Goal: Task Accomplishment & Management: Use online tool/utility

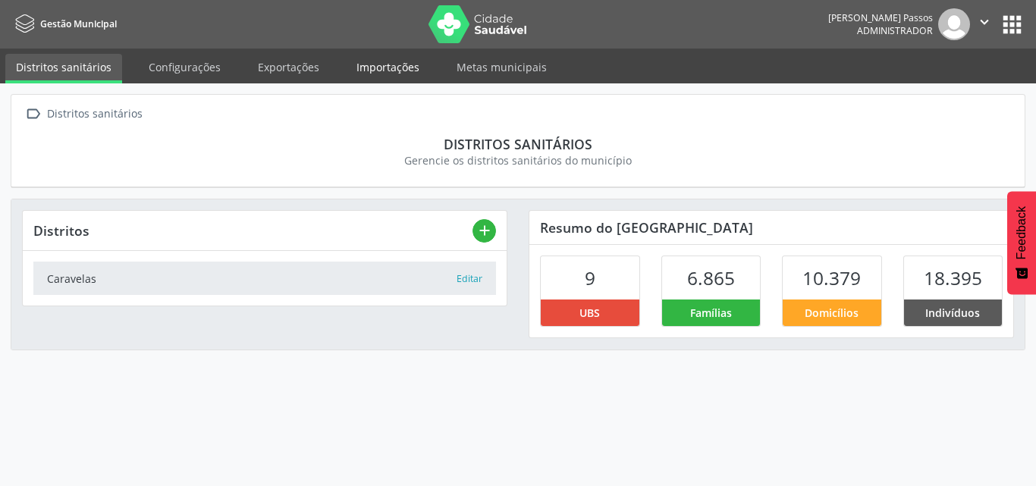
click at [393, 66] on link "Importações" at bounding box center [388, 67] width 84 height 27
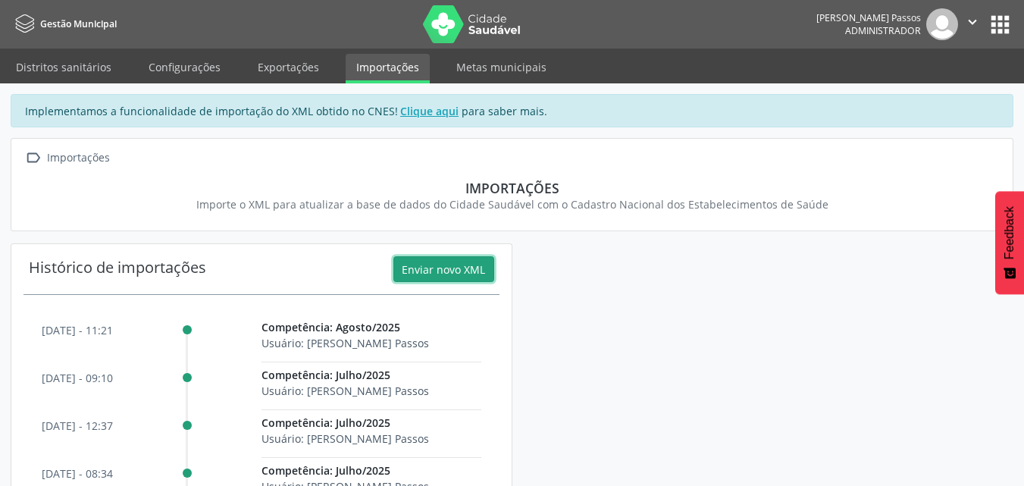
click at [459, 269] on button "Enviar novo XML" at bounding box center [443, 269] width 101 height 26
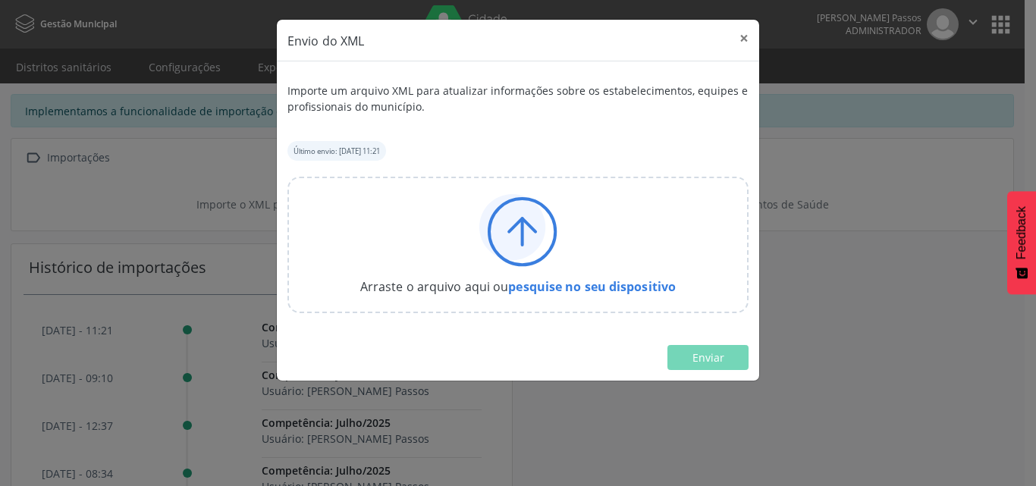
click at [542, 239] on icon at bounding box center [518, 230] width 78 height 73
click at [745, 38] on button "×" at bounding box center [744, 38] width 30 height 37
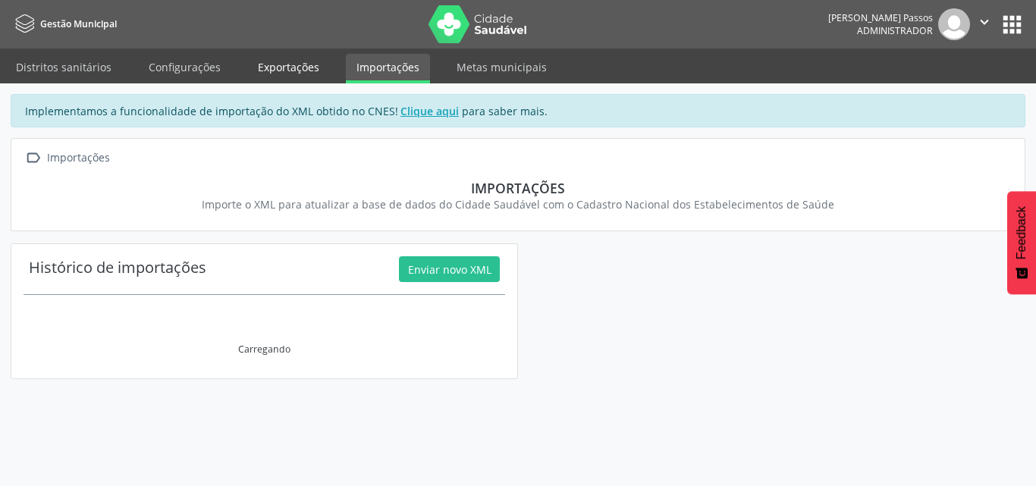
click at [263, 63] on link "Exportações" at bounding box center [288, 67] width 83 height 27
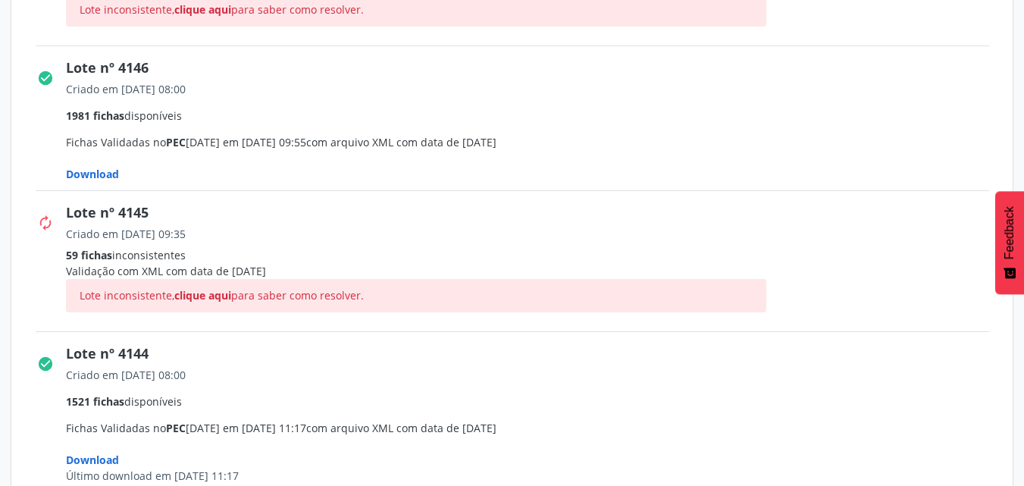
scroll to position [379, 0]
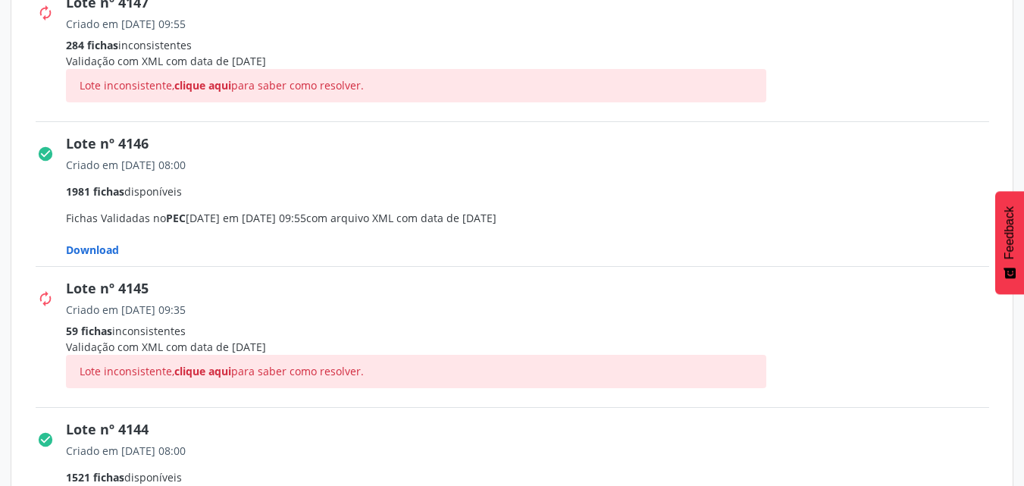
click at [108, 248] on span "Download" at bounding box center [92, 250] width 53 height 14
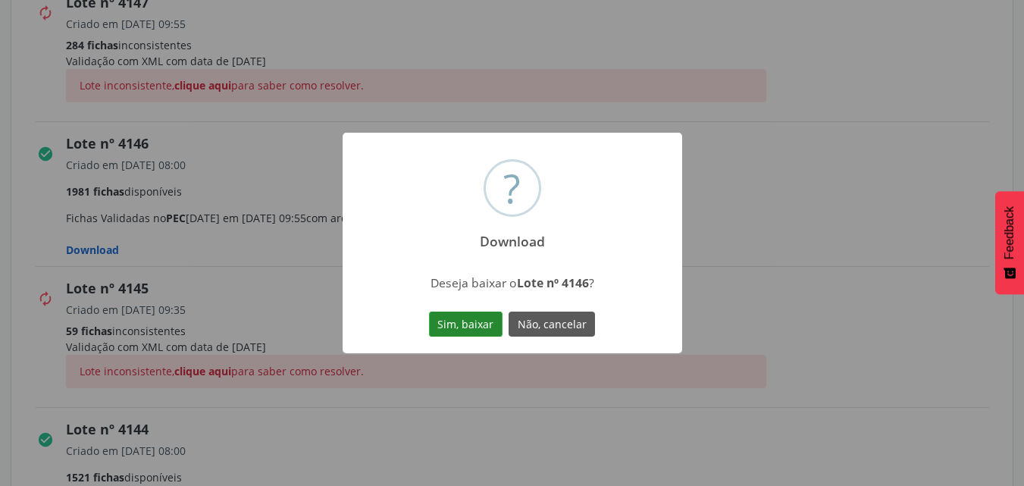
click at [460, 327] on button "Sim, baixar" at bounding box center [466, 325] width 74 height 26
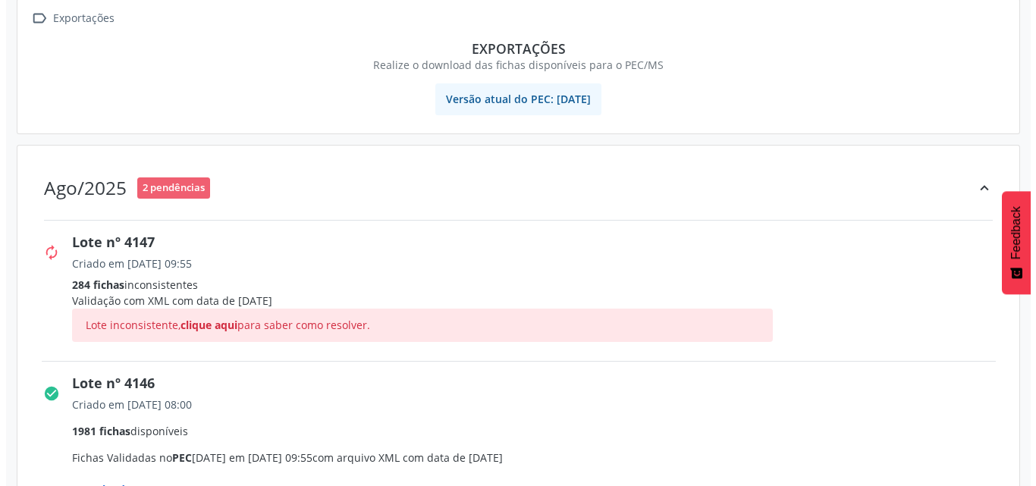
scroll to position [0, 0]
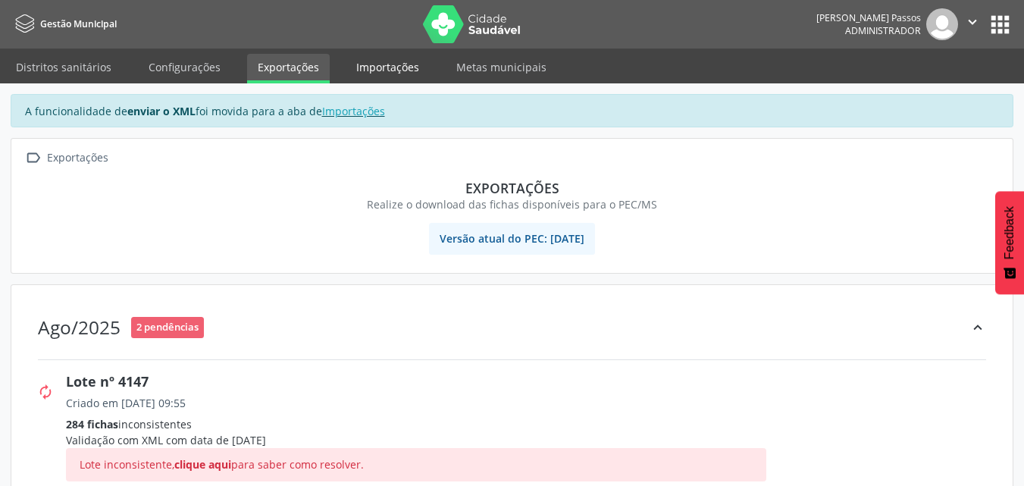
click at [391, 73] on link "Importações" at bounding box center [388, 67] width 84 height 27
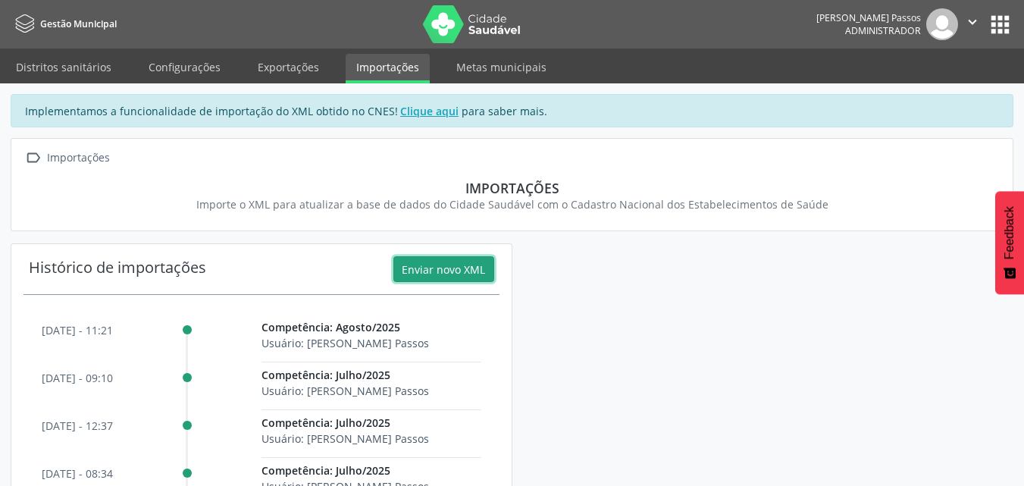
click at [459, 270] on button "Enviar novo XML" at bounding box center [443, 269] width 101 height 26
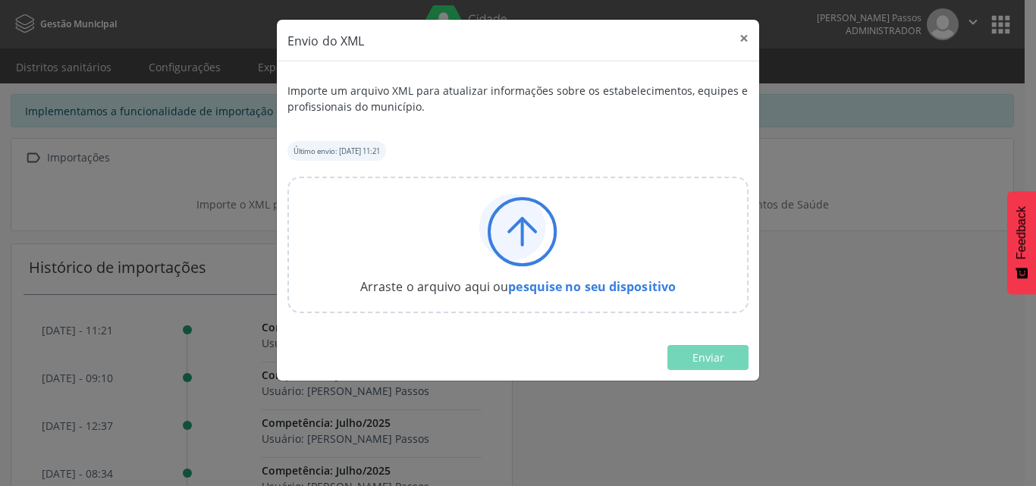
click at [536, 240] on icon at bounding box center [512, 227] width 66 height 66
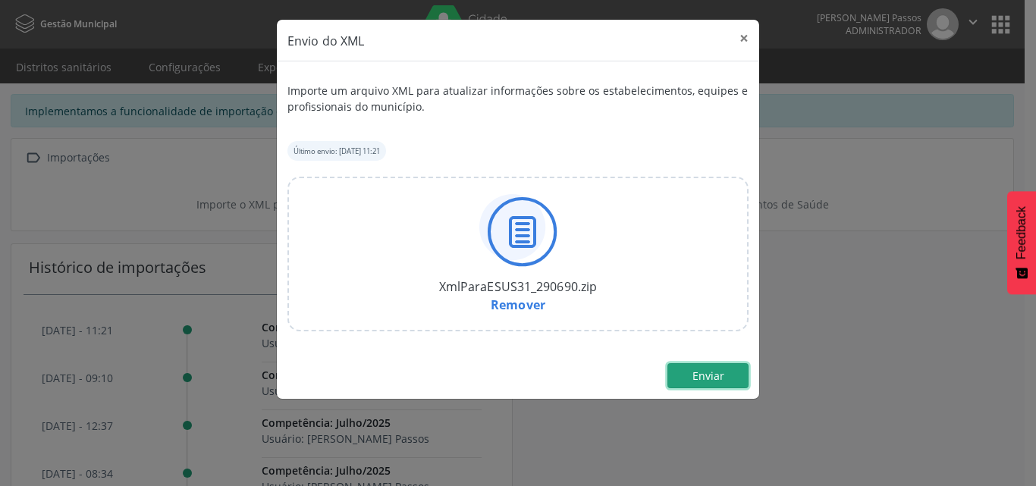
click at [722, 377] on span "Enviar" at bounding box center [708, 375] width 32 height 14
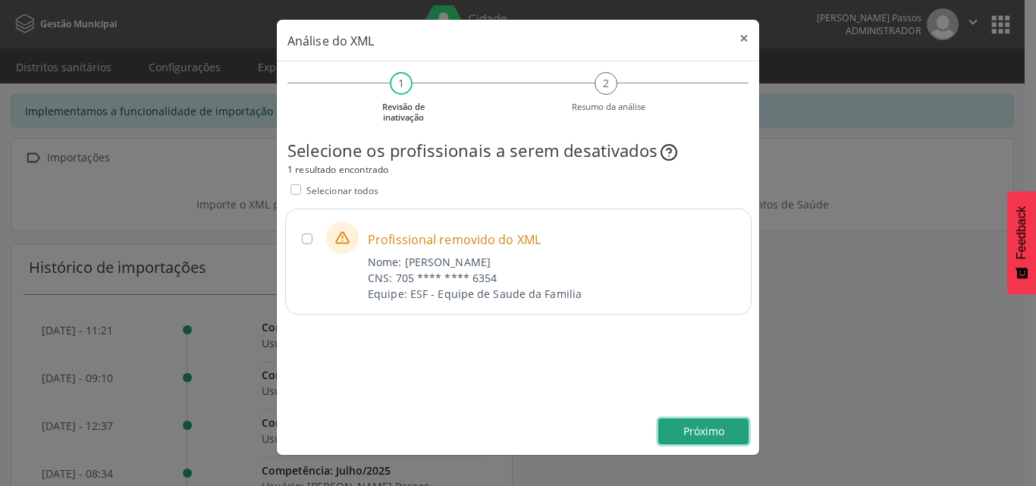
click at [716, 428] on span "Próximo" at bounding box center [703, 431] width 41 height 14
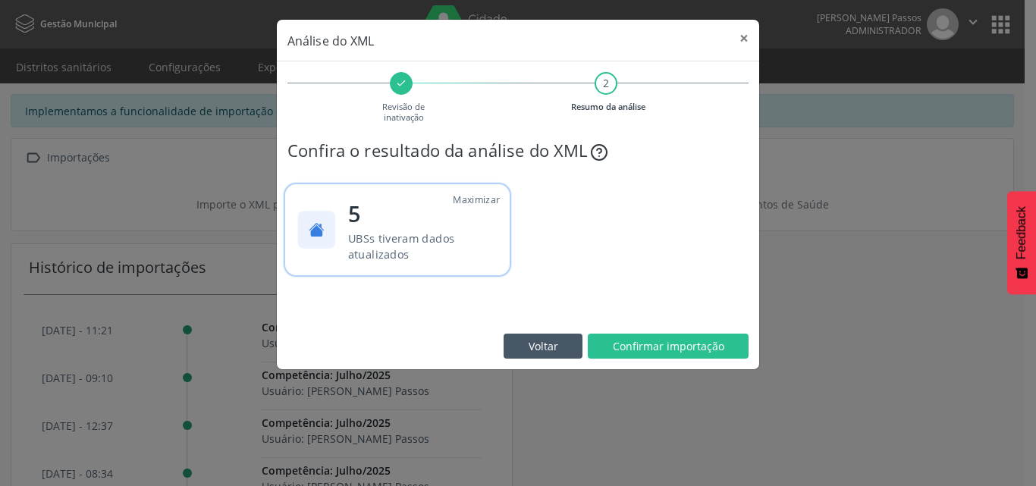
click at [475, 253] on p "UBSs tiveram dados atualizados" at bounding box center [420, 246] width 144 height 33
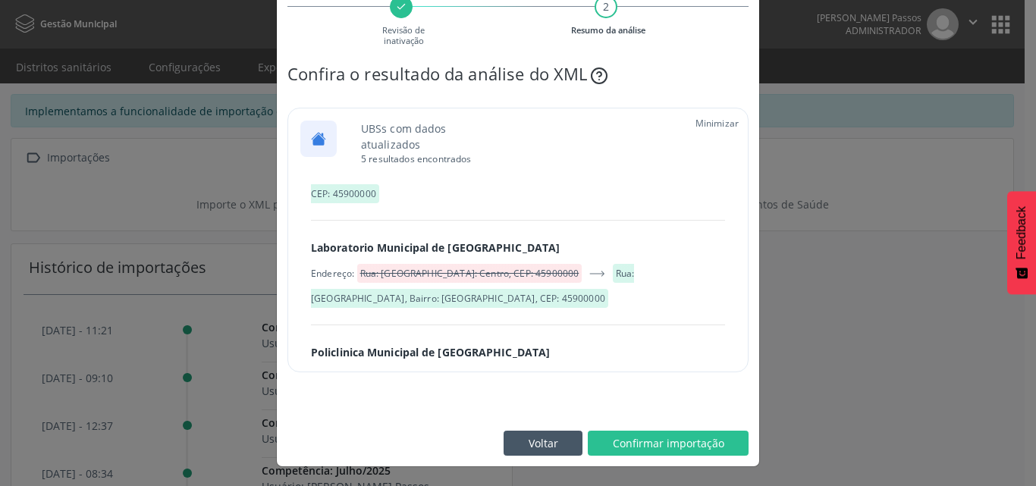
scroll to position [483, 0]
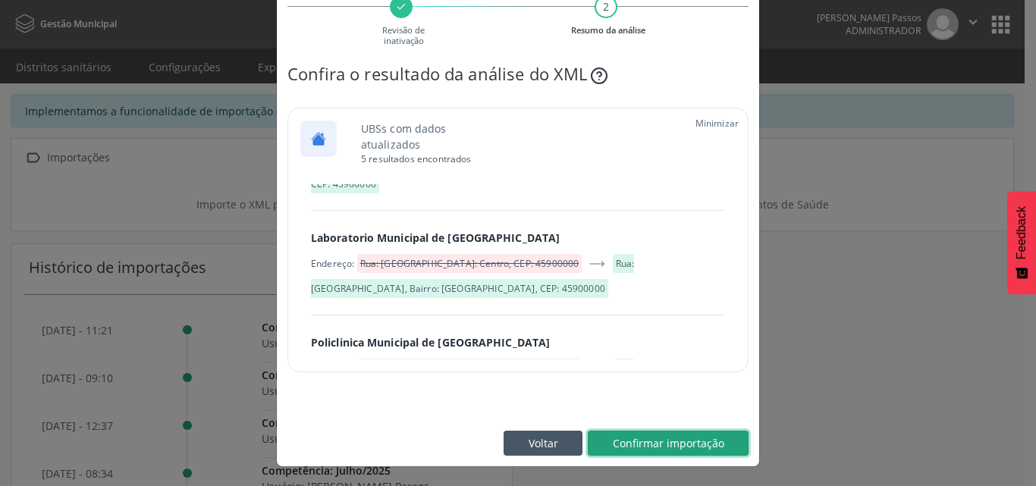
click at [670, 442] on span "Confirmar importação" at bounding box center [668, 443] width 111 height 14
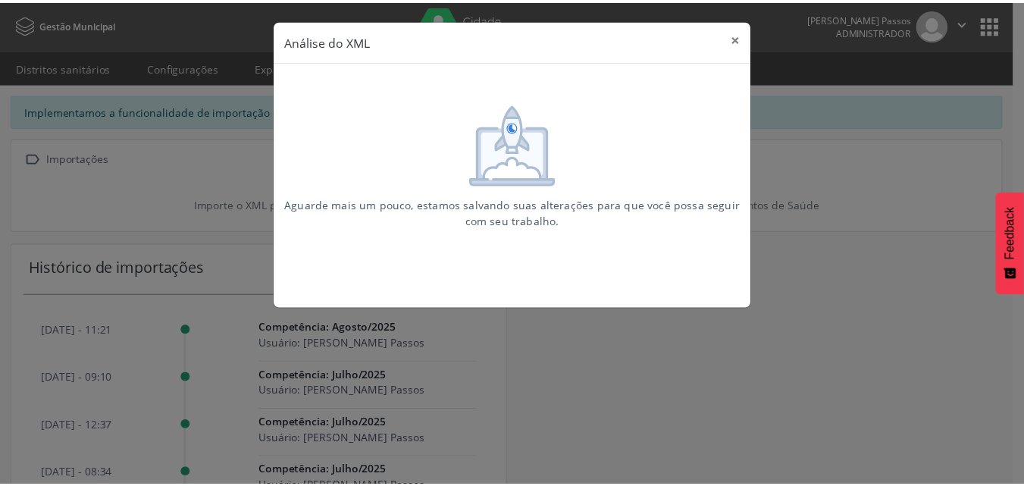
scroll to position [0, 0]
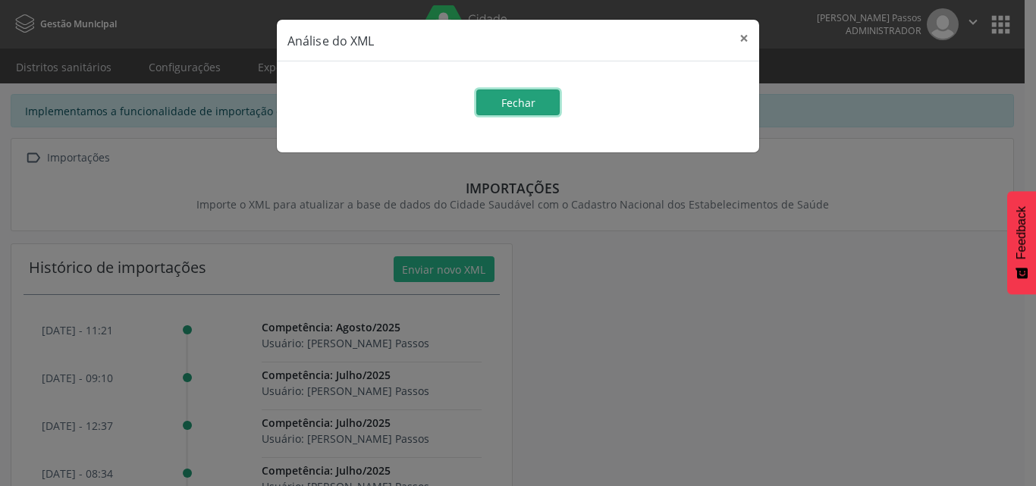
click at [539, 101] on button "Fechar" at bounding box center [517, 102] width 83 height 26
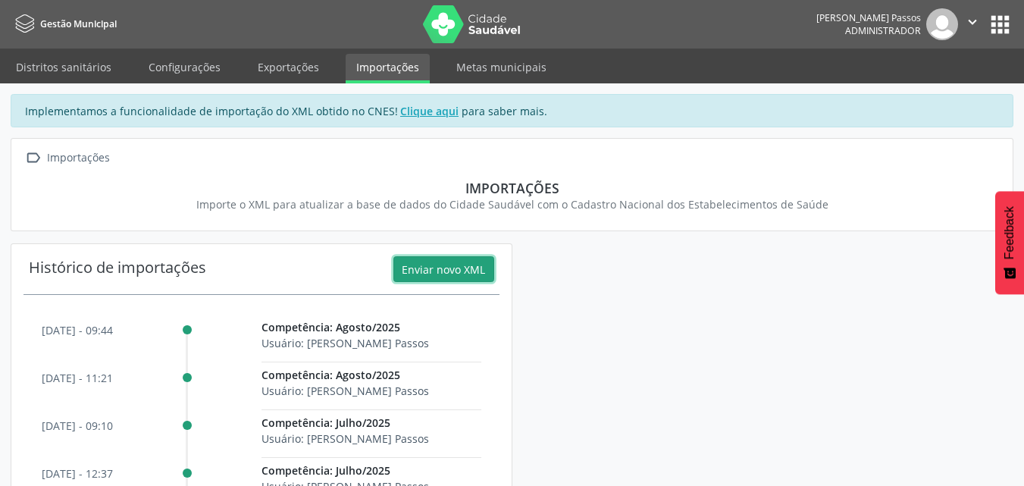
click at [1024, 281] on html "Gestão Municipal Layla Reis Passos Administrador  Configurações Sair apps Dist…" at bounding box center [512, 243] width 1024 height 486
click at [307, 70] on link "Exportações" at bounding box center [288, 67] width 83 height 27
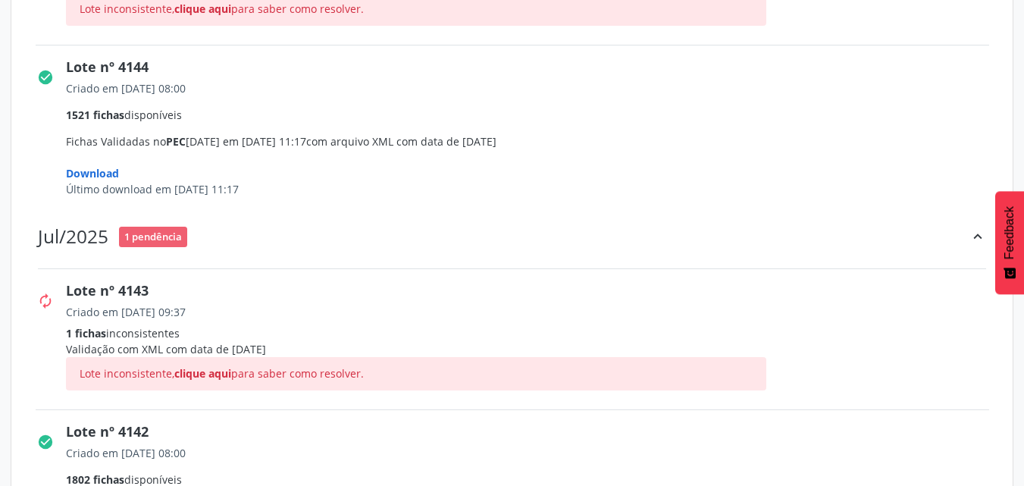
scroll to position [758, 0]
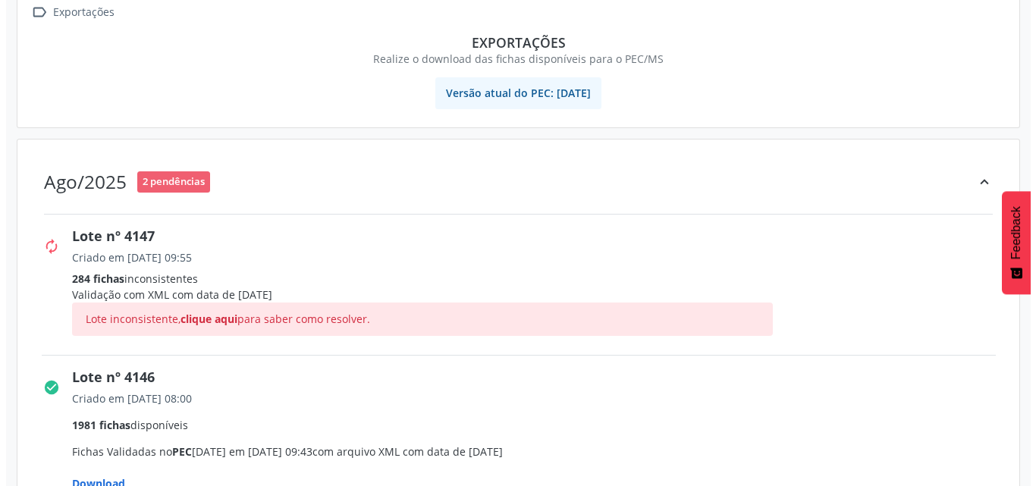
scroll to position [152, 0]
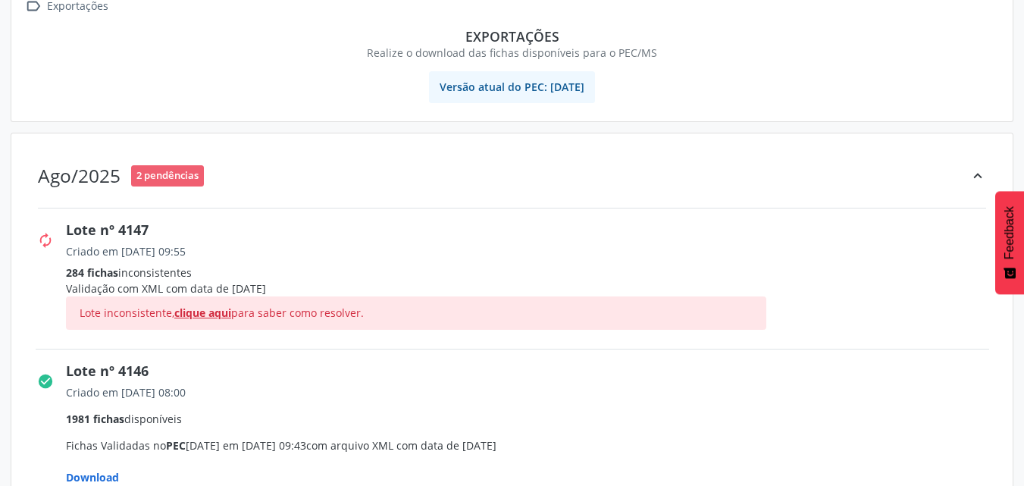
click at [212, 318] on span "clique aqui" at bounding box center [202, 313] width 57 height 14
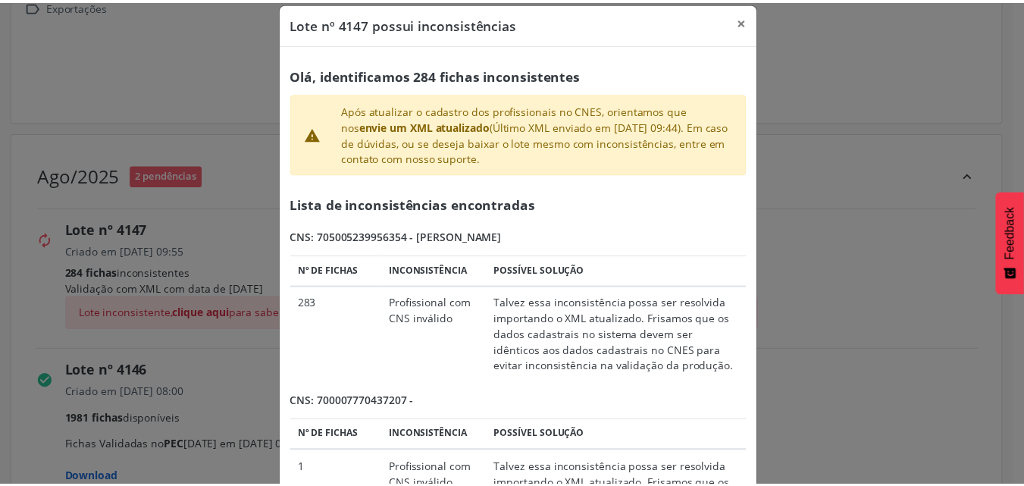
scroll to position [0, 0]
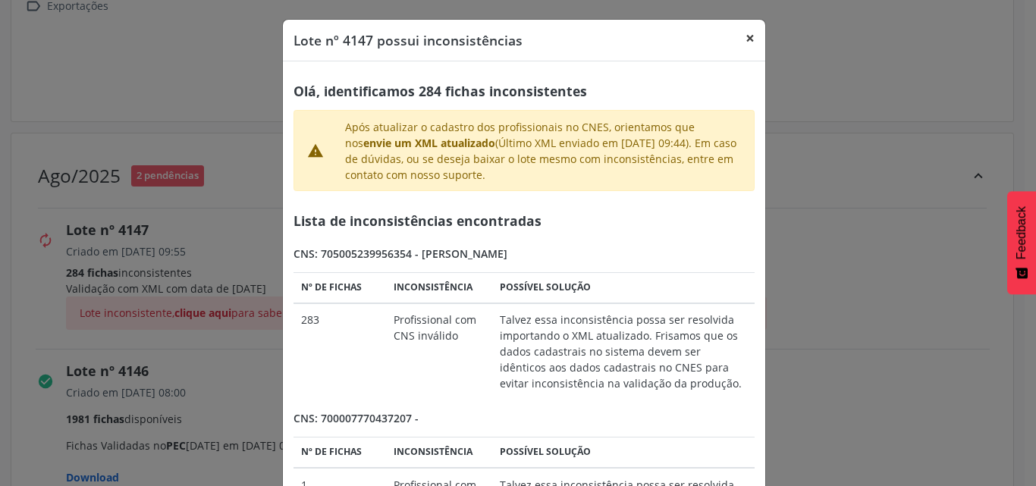
click at [742, 36] on button "×" at bounding box center [750, 38] width 30 height 37
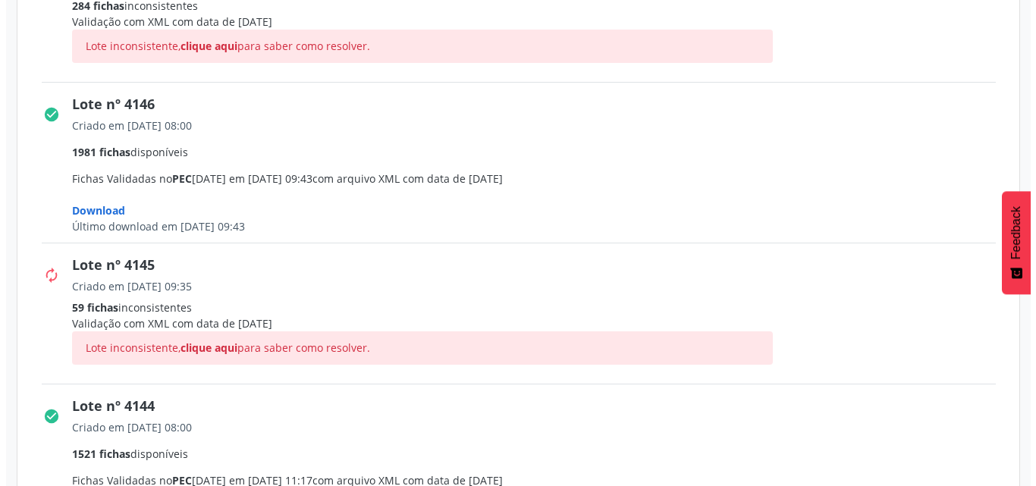
scroll to position [455, 0]
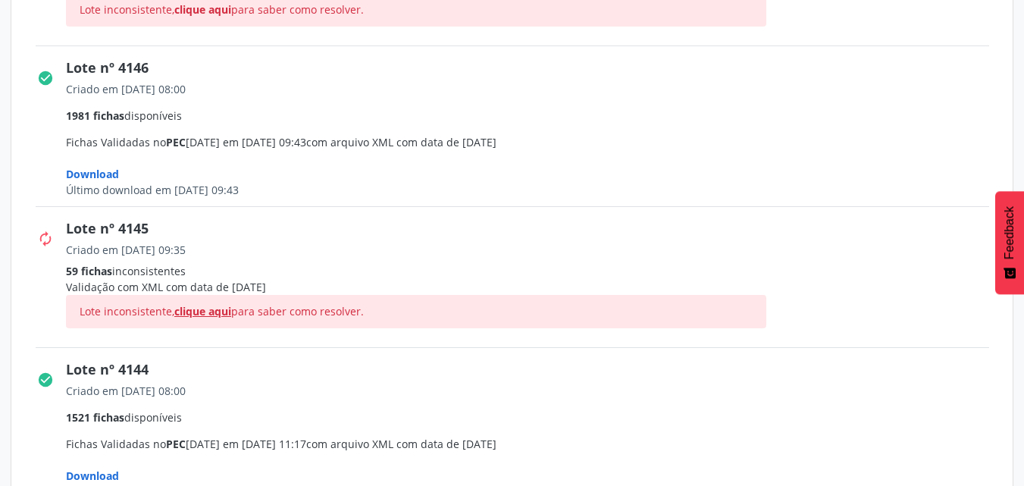
click at [218, 17] on span "clique aqui" at bounding box center [202, 9] width 57 height 14
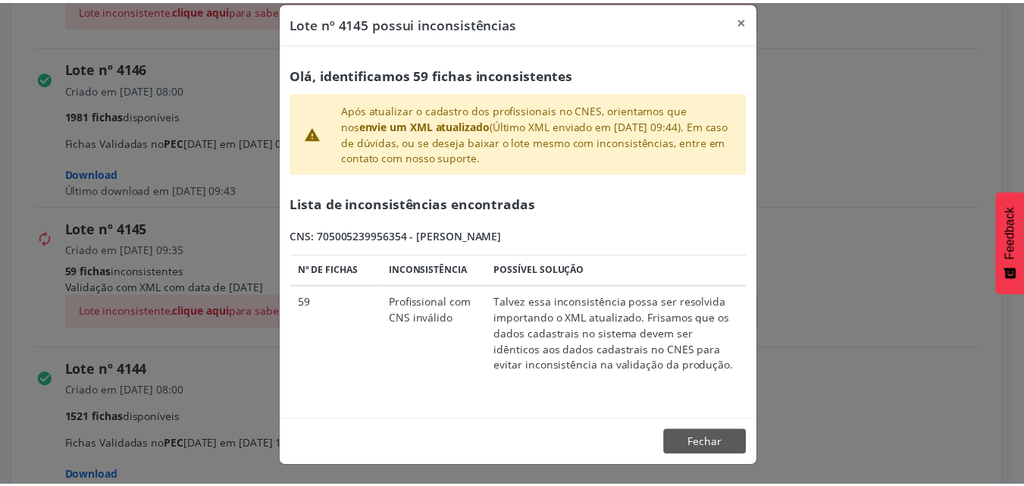
scroll to position [0, 0]
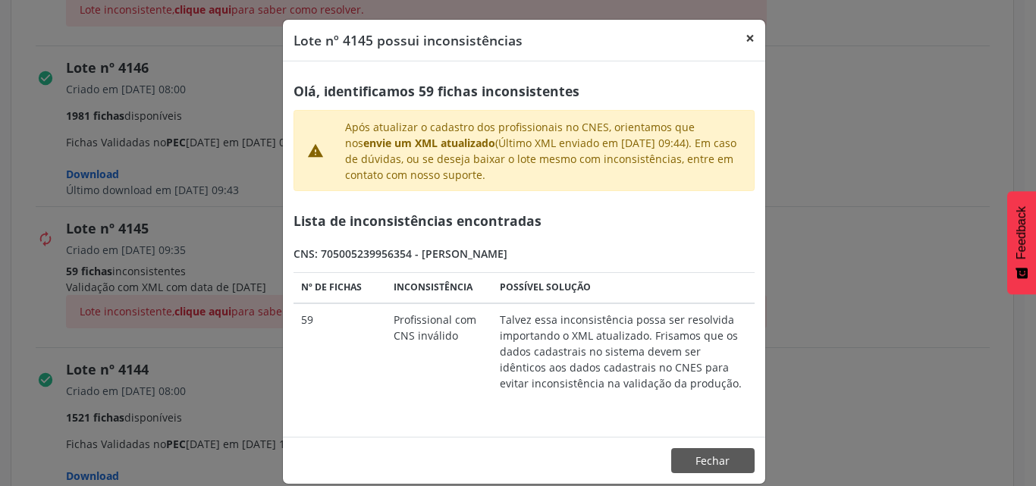
click at [742, 38] on button "×" at bounding box center [750, 38] width 30 height 37
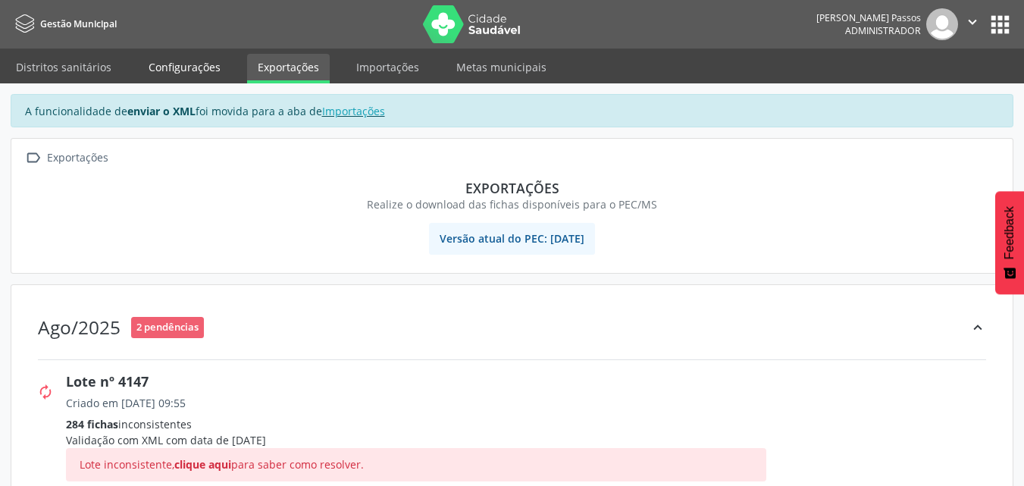
click at [207, 71] on link "Configurações" at bounding box center [184, 67] width 93 height 27
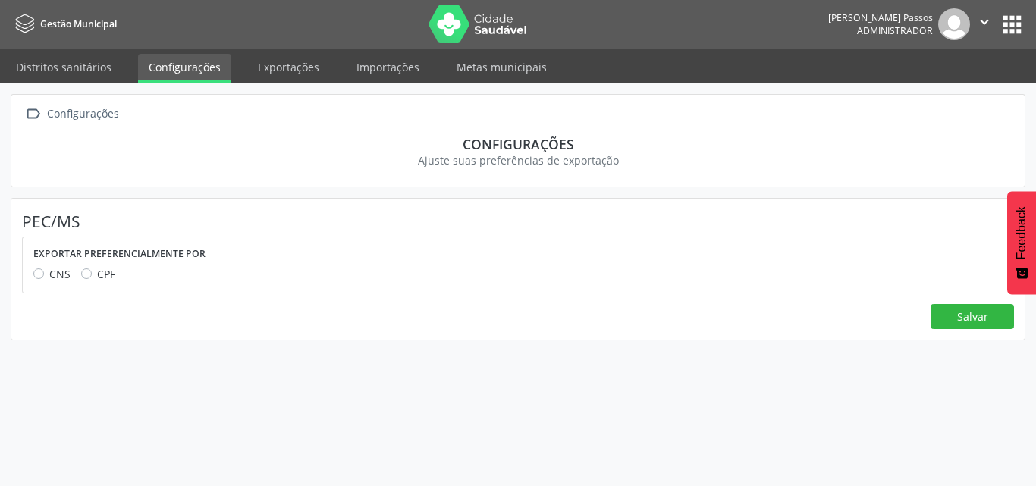
click at [1010, 32] on button "apps" at bounding box center [1012, 24] width 27 height 27
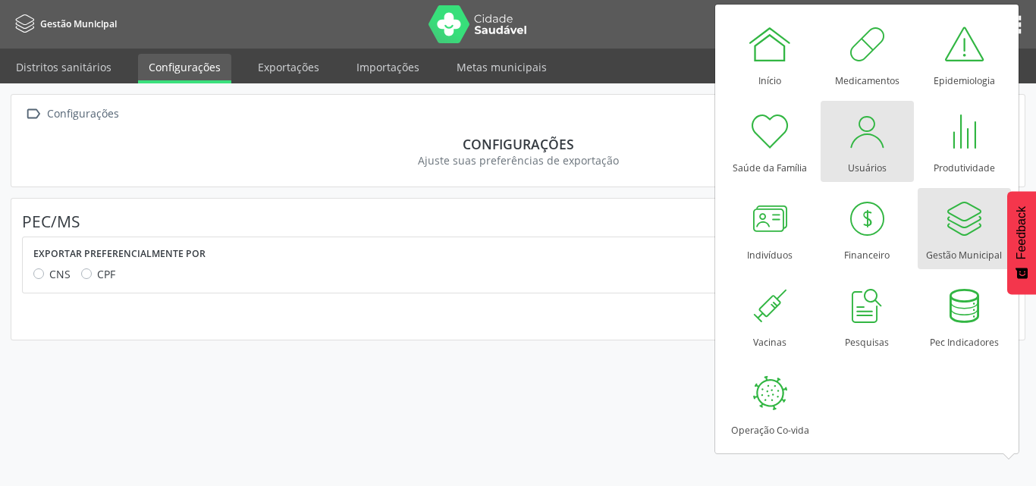
click at [860, 154] on div "Usuários" at bounding box center [867, 164] width 39 height 20
